Goal: Transaction & Acquisition: Purchase product/service

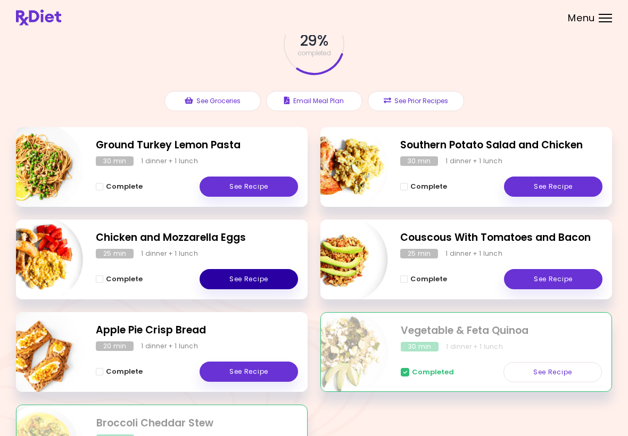
scroll to position [70, 0]
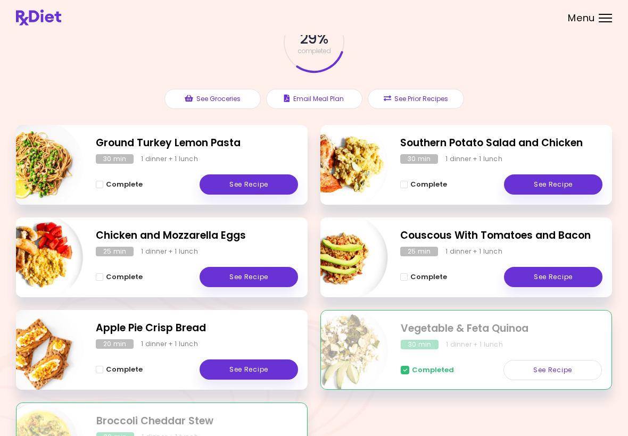
click at [254, 366] on link "See Recipe" at bounding box center [249, 370] width 98 height 20
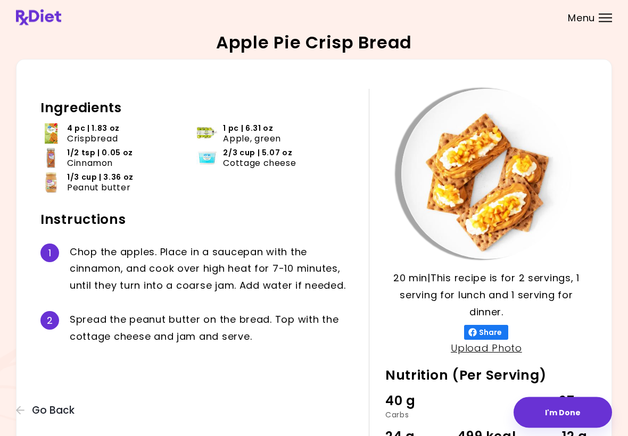
scroll to position [6, 0]
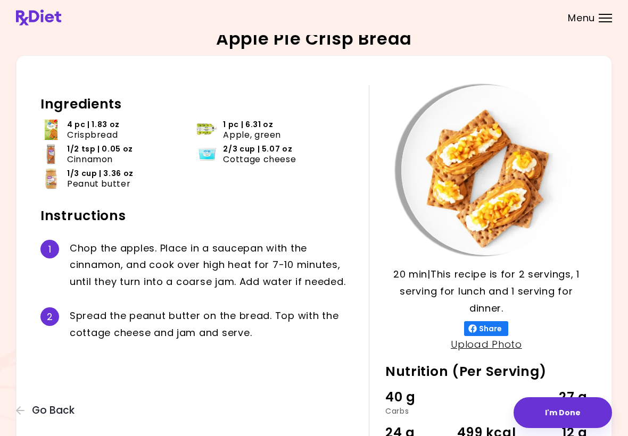
click at [9, 319] on div "Apple Pie Crisp Bread 20 min 20 min | This recipe is for 2 servings, 1 serving …" at bounding box center [314, 271] width 628 height 554
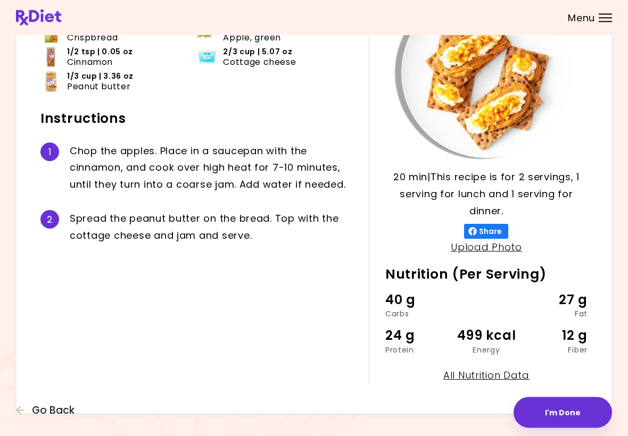
scroll to position [103, 0]
click at [98, 330] on div "Ingredients 4 pc | 1.83 oz Crispbread 1 pc | 6.31 oz Apple, green 1/2 tsp | 0.0…" at bounding box center [204, 186] width 328 height 397
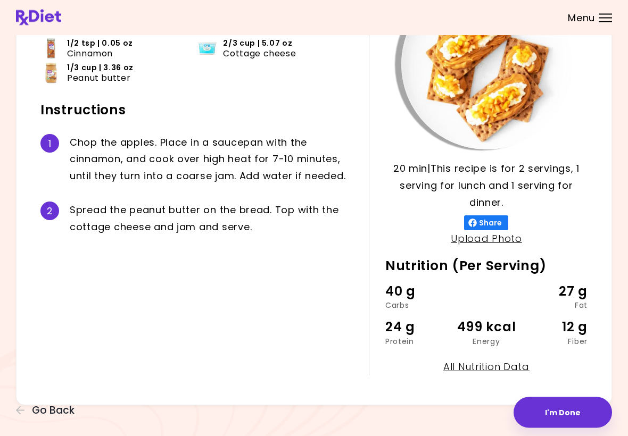
scroll to position [113, 0]
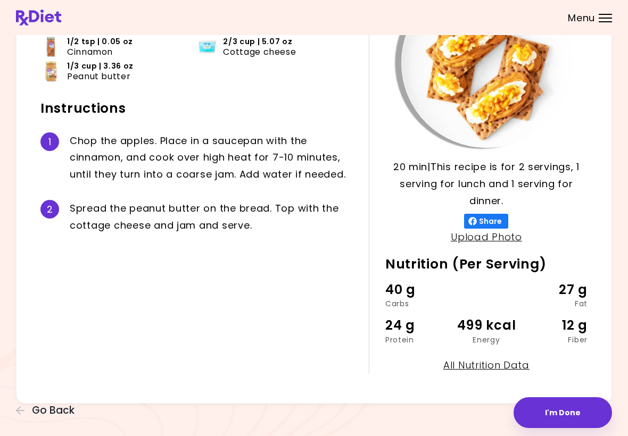
click at [577, 421] on button "I'm Done" at bounding box center [563, 413] width 98 height 31
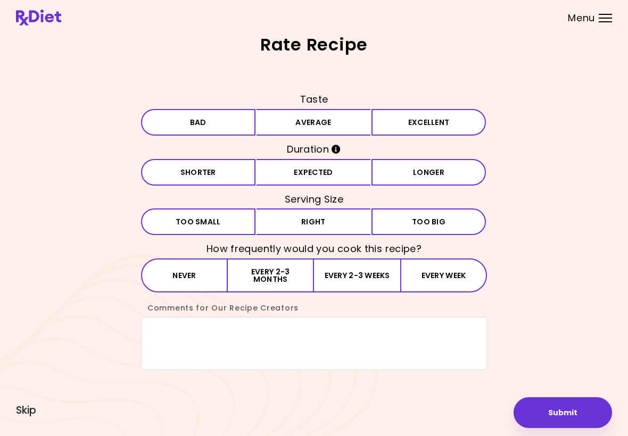
click at [440, 122] on button "Excellent" at bounding box center [429, 122] width 114 height 27
click at [220, 164] on button "Shorter" at bounding box center [198, 172] width 114 height 27
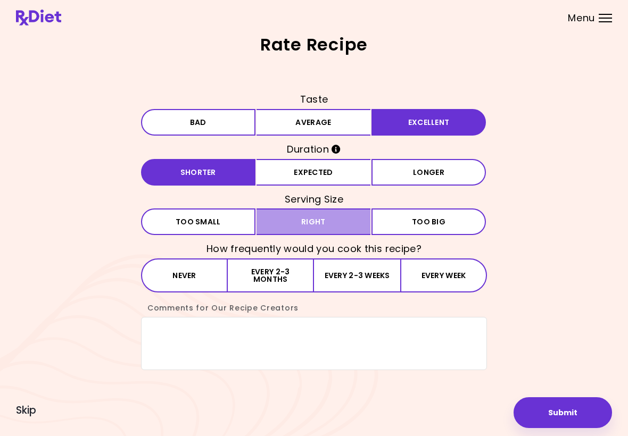
click at [340, 224] on button "Right" at bounding box center [314, 222] width 114 height 27
click at [374, 278] on button "Every 2-3 weeks" at bounding box center [357, 276] width 86 height 34
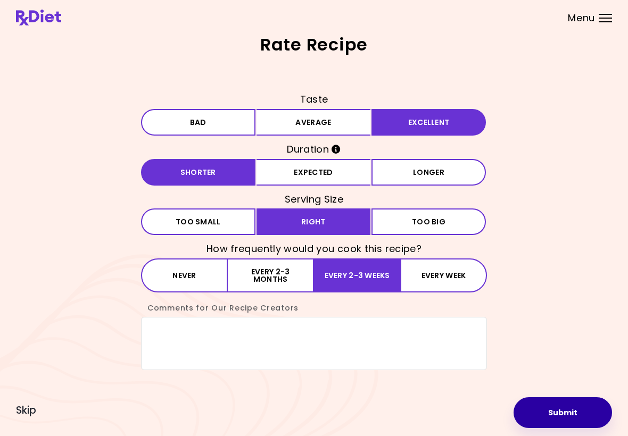
click at [578, 414] on button "Submit" at bounding box center [563, 413] width 98 height 31
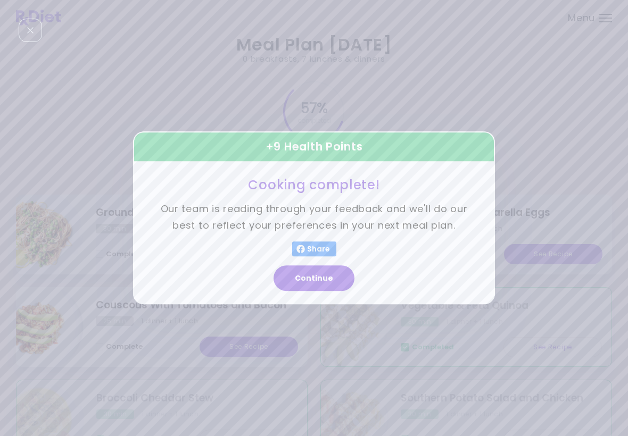
click at [328, 269] on button "Continue" at bounding box center [314, 279] width 81 height 26
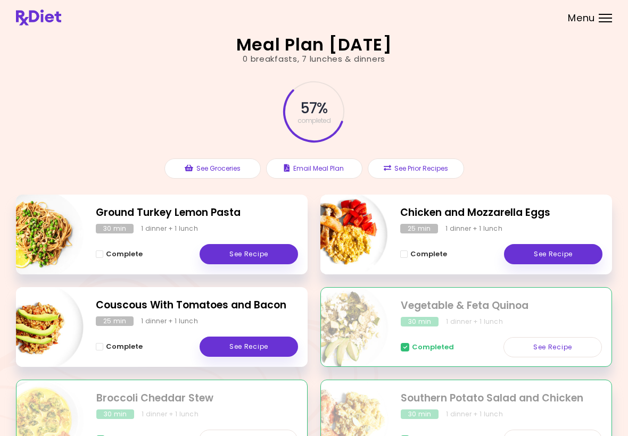
select select "*"
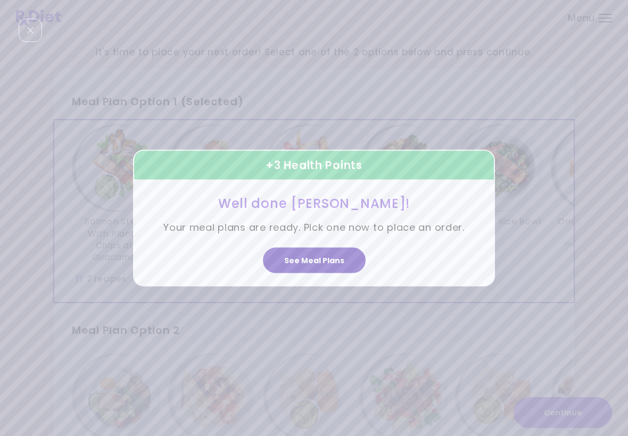
click at [316, 258] on button "See Meal Plans" at bounding box center [314, 261] width 103 height 26
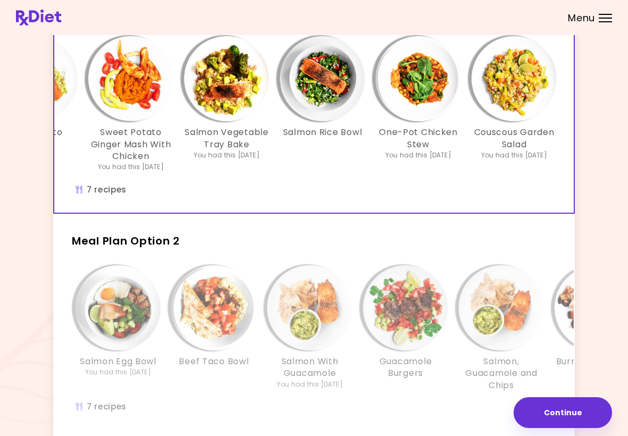
scroll to position [91, 0]
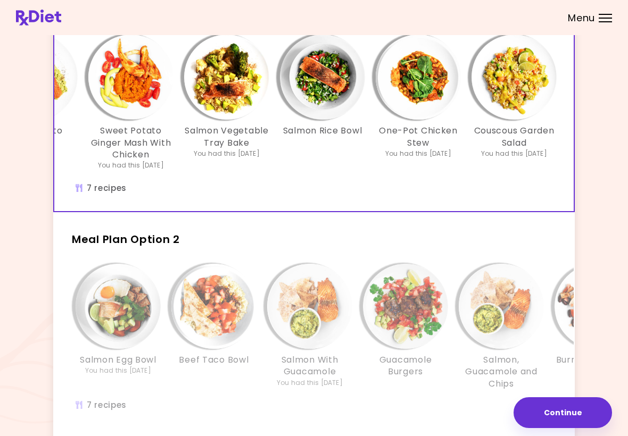
click at [381, 316] on img "Info - Guacamole Burgers - Meal Plan Option 2" at bounding box center [405, 306] width 85 height 85
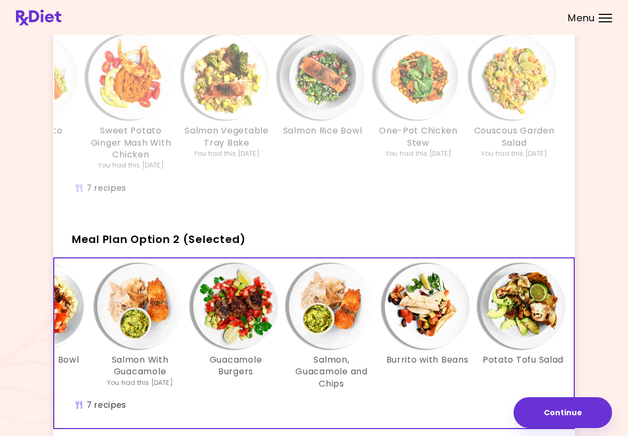
scroll to position [0, 178]
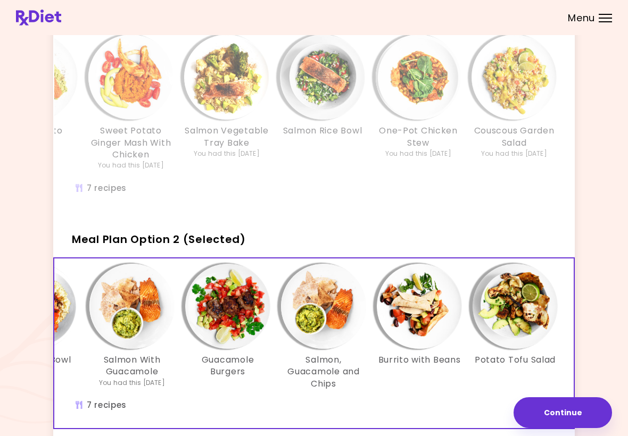
click at [319, 116] on img "Info - Salmon Rice Bowl - Meal Plan Option 1" at bounding box center [322, 77] width 85 height 85
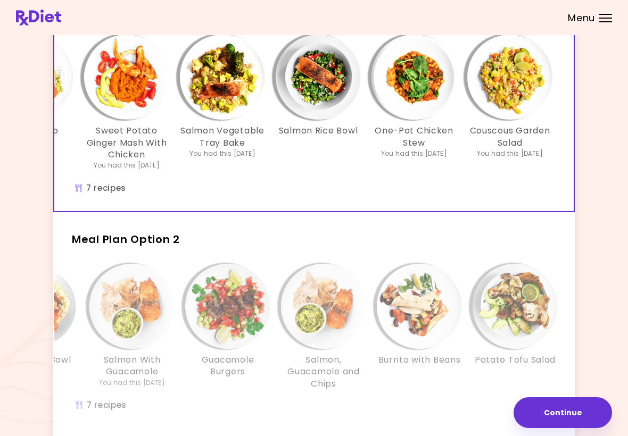
scroll to position [0, 183]
click at [460, 304] on img "Info - Burrito with Beans - Meal Plan Option 2" at bounding box center [419, 306] width 85 height 85
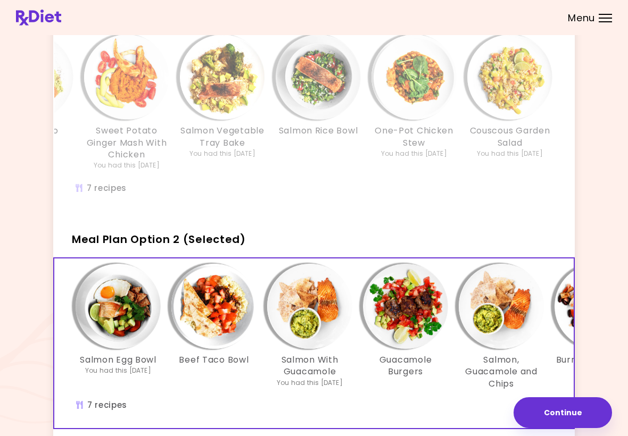
scroll to position [0, 0]
click at [421, 317] on img "Info - Guacamole Burgers - Meal Plan Option 2 (Selected)" at bounding box center [405, 306] width 85 height 85
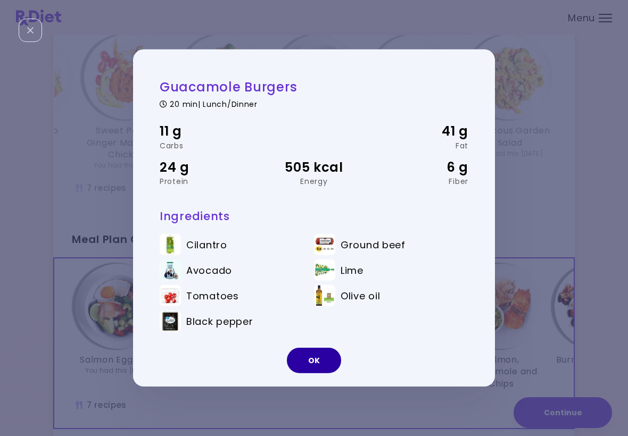
click at [322, 355] on button "OK" at bounding box center [314, 361] width 54 height 26
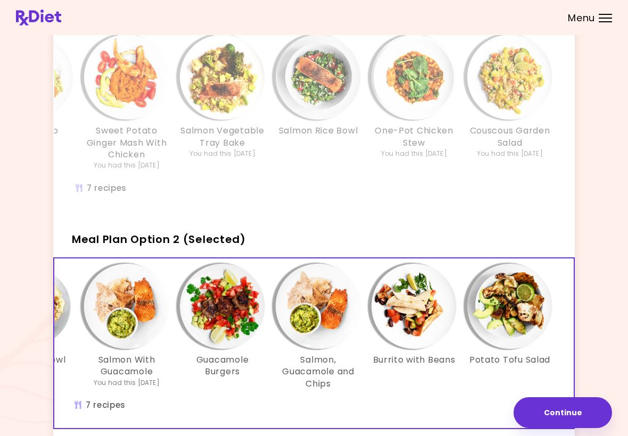
scroll to position [0, 183]
click at [353, 121] on div "Salmon Rice Bowl" at bounding box center [318, 104] width 96 height 138
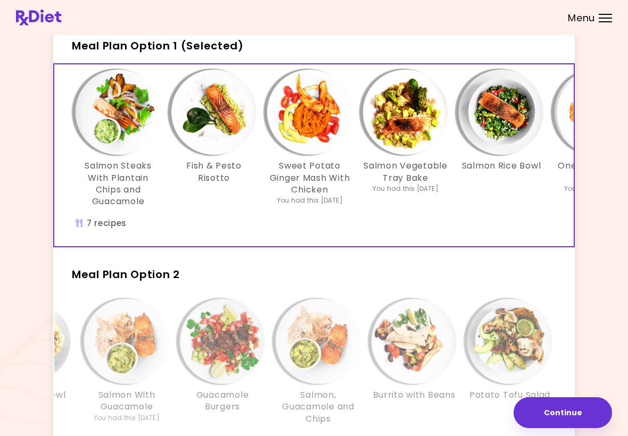
scroll to position [53, 0]
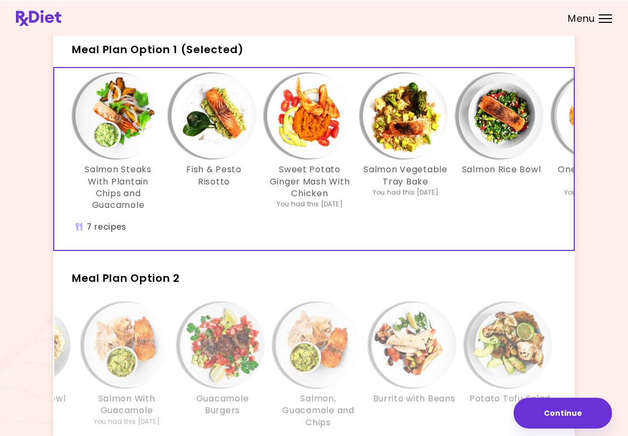
click at [312, 331] on img "Info - Salmon, Guacamole and Chips - Meal Plan Option 2" at bounding box center [318, 344] width 85 height 85
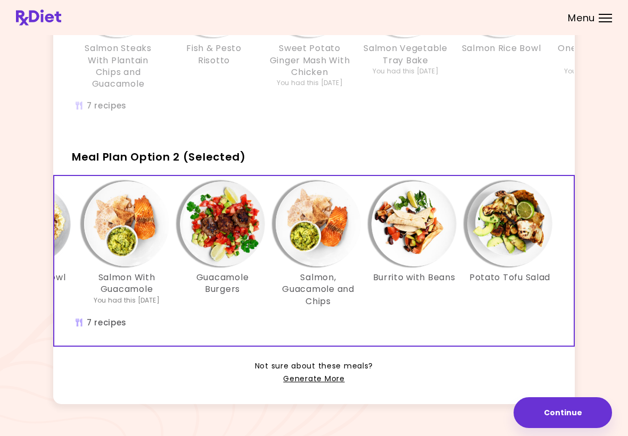
scroll to position [187, 0]
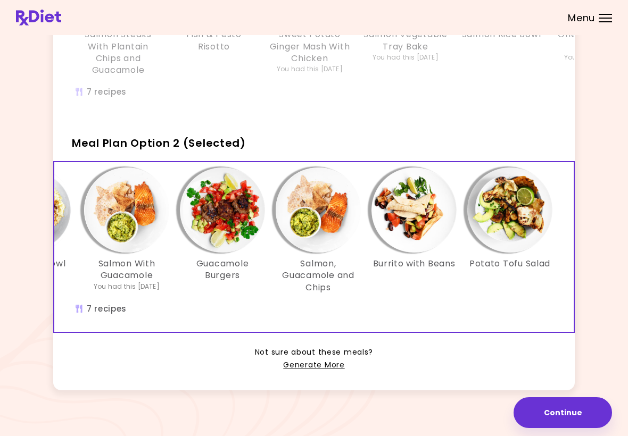
click at [561, 413] on button "Continue" at bounding box center [563, 413] width 98 height 31
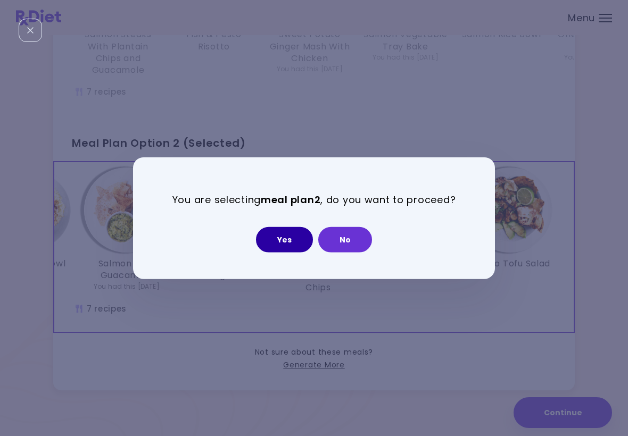
click at [283, 235] on button "Yes" at bounding box center [284, 240] width 57 height 26
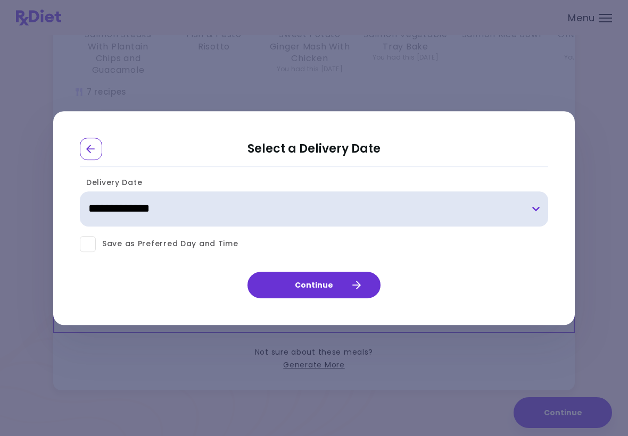
click at [529, 213] on select "**********" at bounding box center [314, 209] width 468 height 35
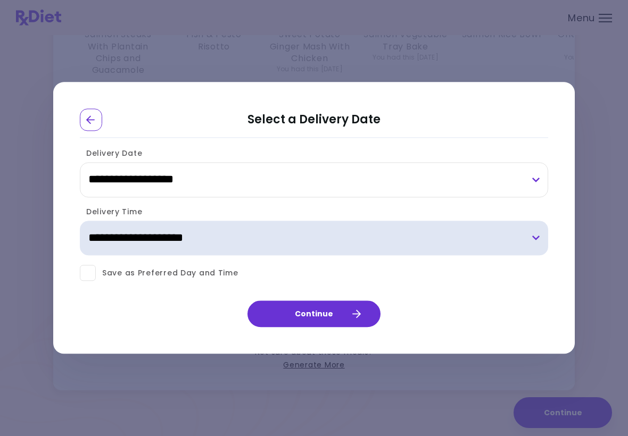
click at [539, 239] on select "**********" at bounding box center [314, 238] width 468 height 35
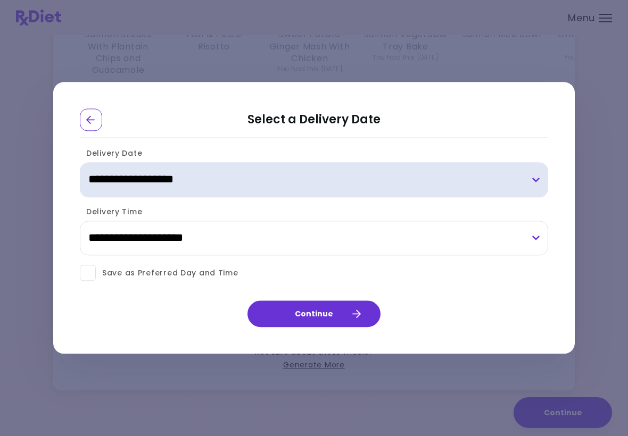
click at [541, 176] on select "**********" at bounding box center [314, 179] width 468 height 35
select select "**********"
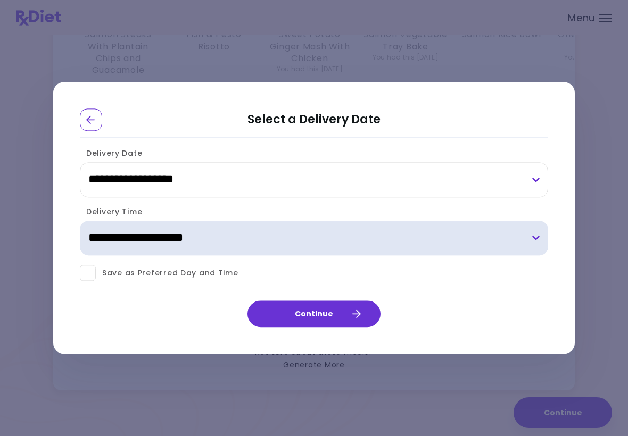
click at [535, 243] on select "**********" at bounding box center [314, 238] width 468 height 35
select select "*"
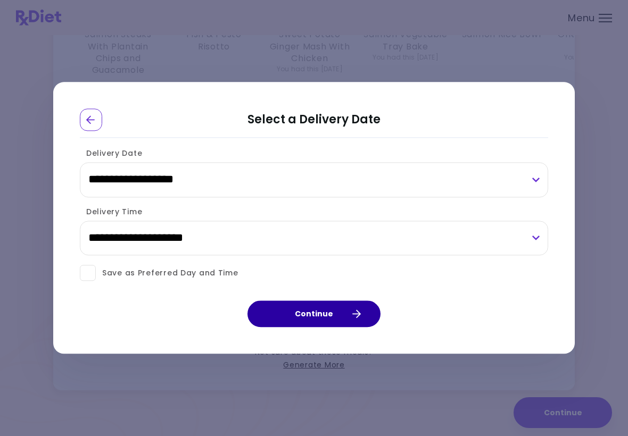
click at [318, 311] on button "Continue" at bounding box center [314, 314] width 133 height 27
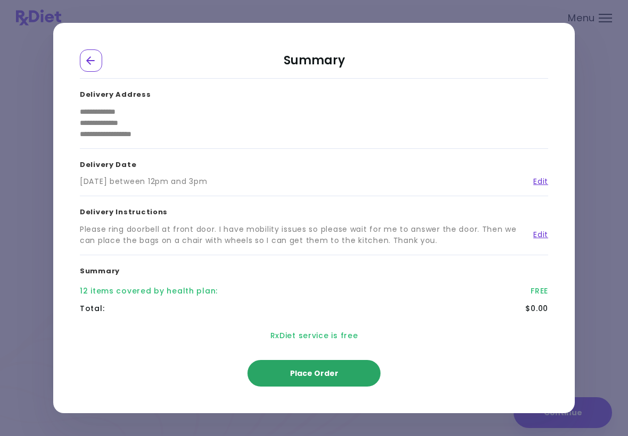
click at [346, 371] on button "Place Order" at bounding box center [314, 373] width 133 height 27
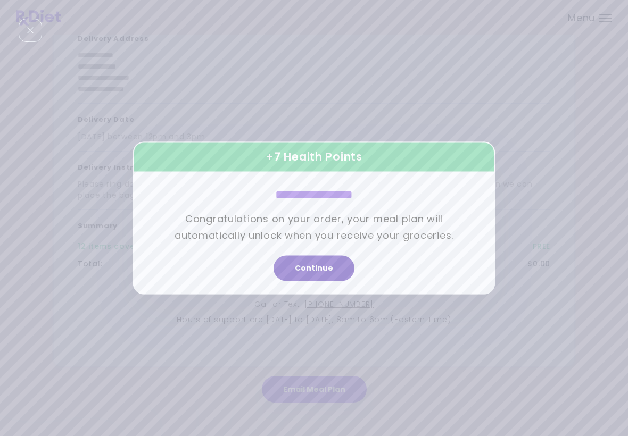
click at [310, 265] on button "Continue" at bounding box center [314, 269] width 81 height 26
